Goal: Task Accomplishment & Management: Use online tool/utility

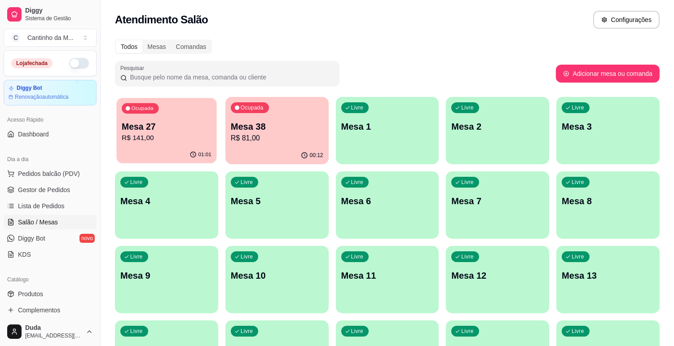
click at [160, 147] on div "01:01" at bounding box center [166, 154] width 100 height 17
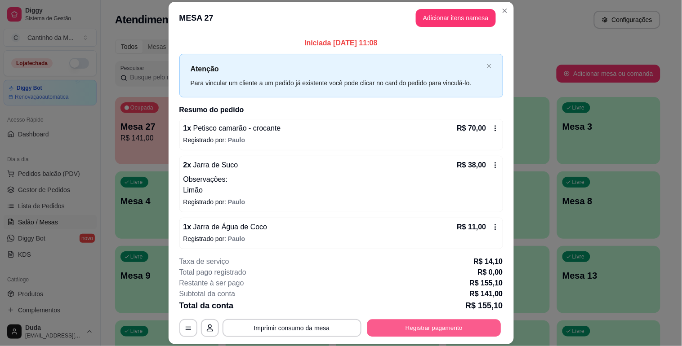
click at [400, 324] on button "Registrar pagamento" at bounding box center [434, 329] width 134 height 18
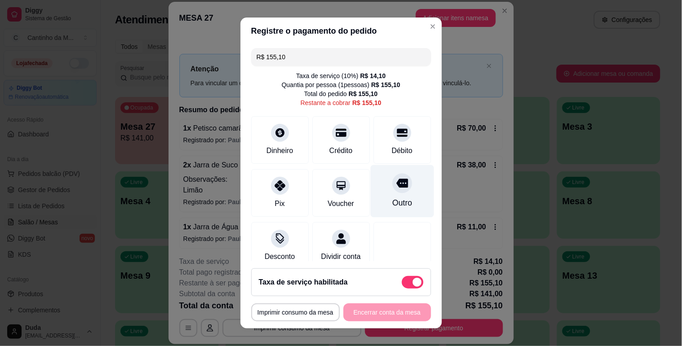
click at [370, 192] on div "Outro" at bounding box center [401, 191] width 63 height 53
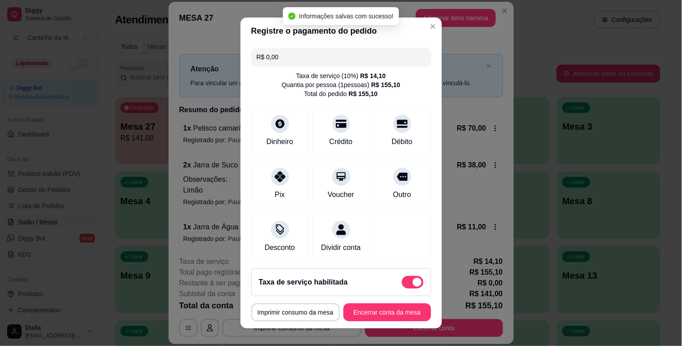
type input "R$ 0,00"
click at [390, 311] on button "Encerrar conta da mesa" at bounding box center [387, 313] width 85 height 18
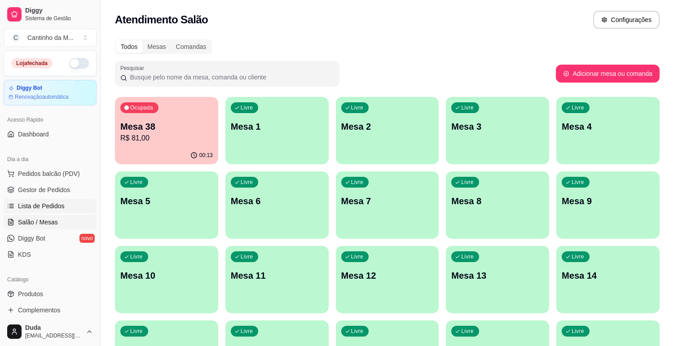
click at [47, 204] on span "Lista de Pedidos" at bounding box center [41, 206] width 47 height 9
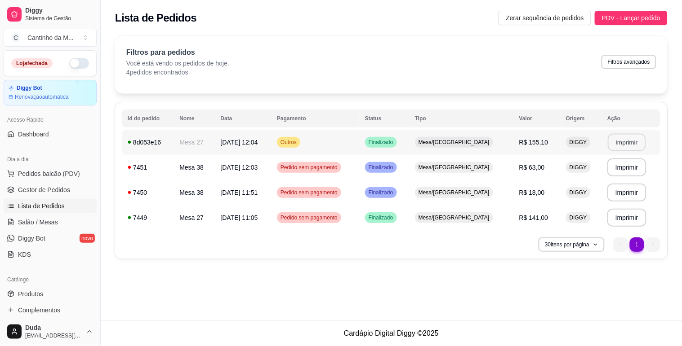
click at [622, 144] on button "Imprimir" at bounding box center [627, 143] width 38 height 18
click at [55, 187] on span "Gestor de Pedidos" at bounding box center [44, 190] width 52 height 9
